Goal: Find specific page/section: Find specific page/section

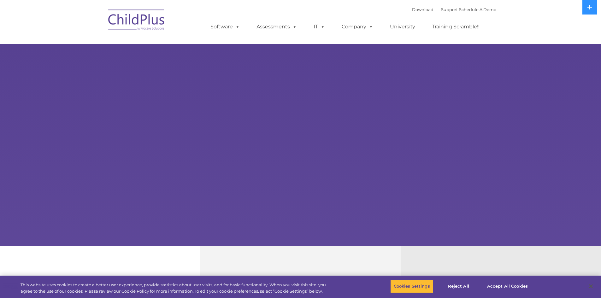
select select "MEDIUM"
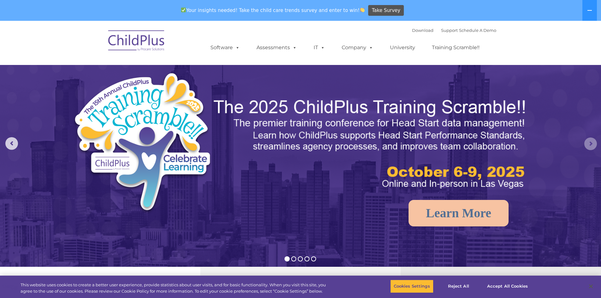
click at [591, 147] on rs-arrow at bounding box center [590, 143] width 13 height 13
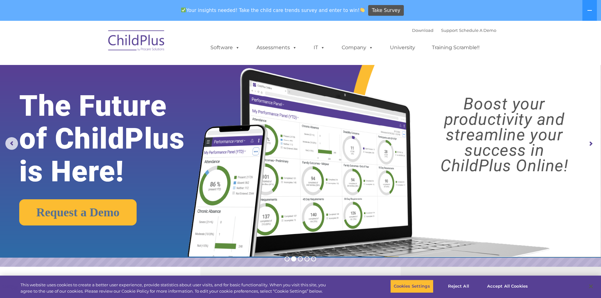
click at [591, 147] on rs-arrow at bounding box center [590, 143] width 13 height 13
click at [587, 141] on rs-arrow at bounding box center [590, 143] width 13 height 13
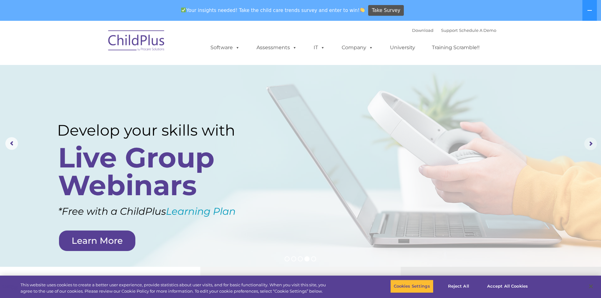
click at [590, 144] on rs-arrow at bounding box center [590, 143] width 13 height 13
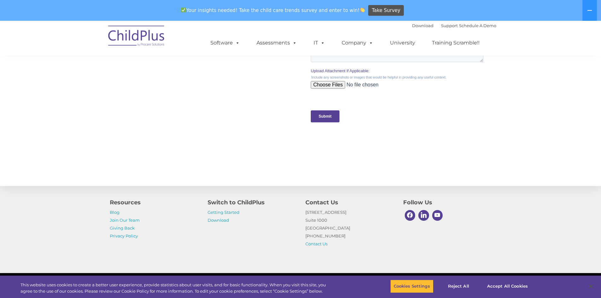
scroll to position [623, 0]
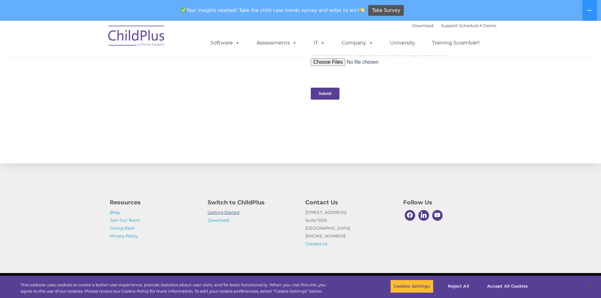
click at [222, 211] on link "Getting Started" at bounding box center [223, 212] width 32 height 5
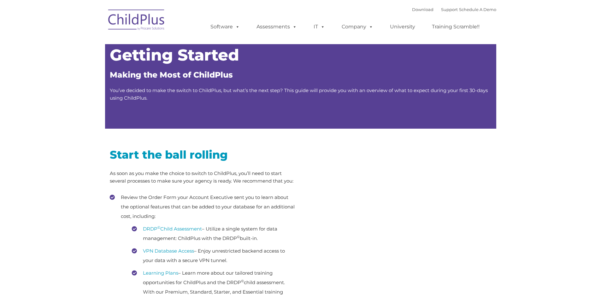
type input ""
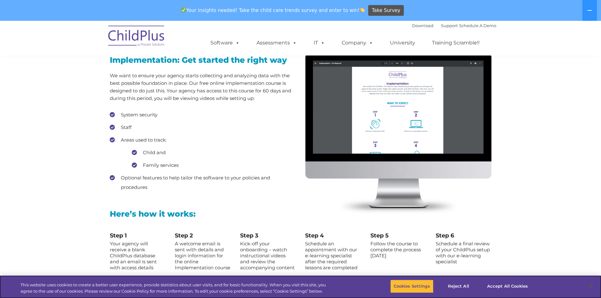
scroll to position [549, 0]
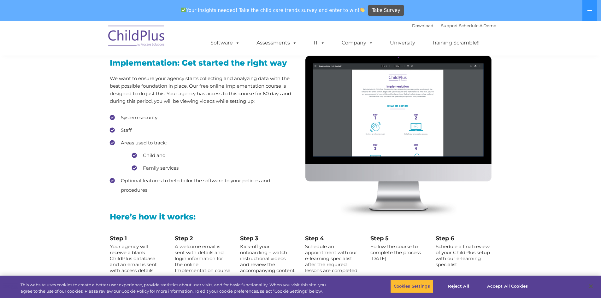
click at [151, 41] on img at bounding box center [136, 37] width 63 height 32
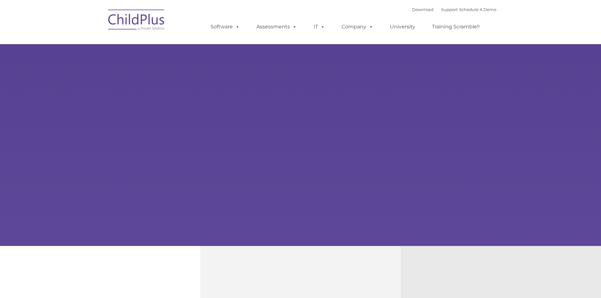
type input ""
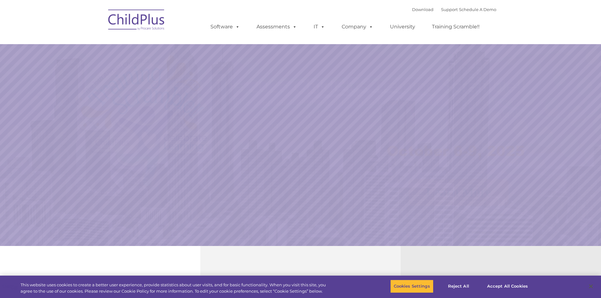
select select "MEDIUM"
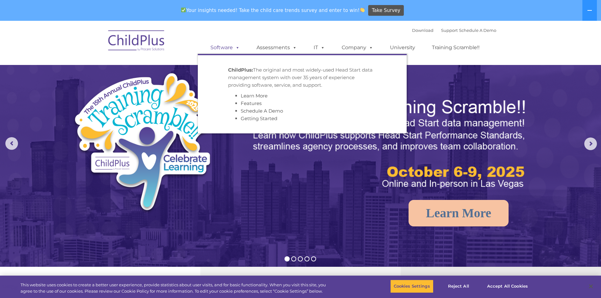
click at [227, 48] on link "Software" at bounding box center [225, 47] width 42 height 13
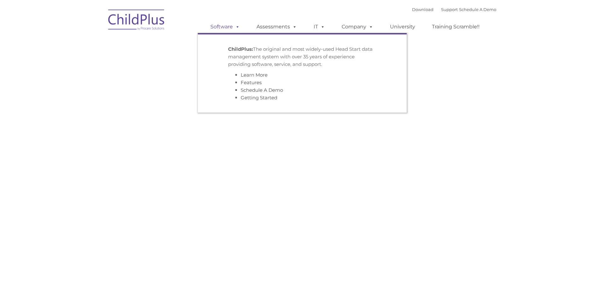
type input ""
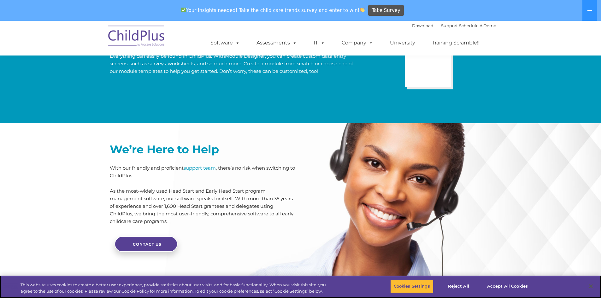
scroll to position [1330, 0]
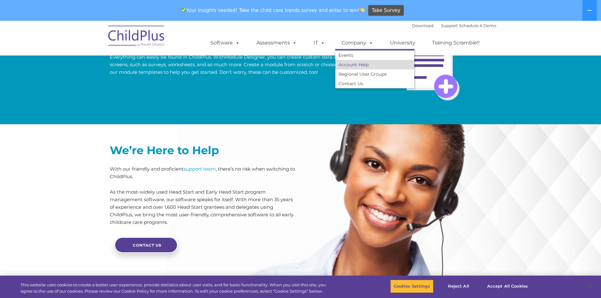
click at [365, 64] on link "Account Help" at bounding box center [374, 64] width 79 height 9
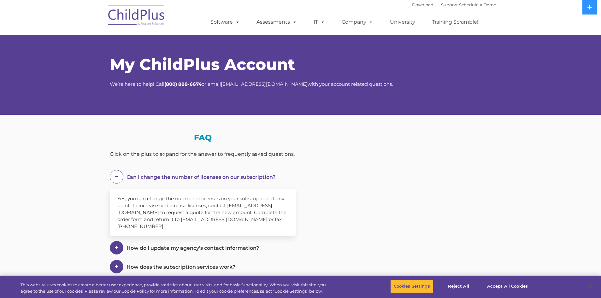
select select "MEDIUM"
